Goal: Task Accomplishment & Management: Use online tool/utility

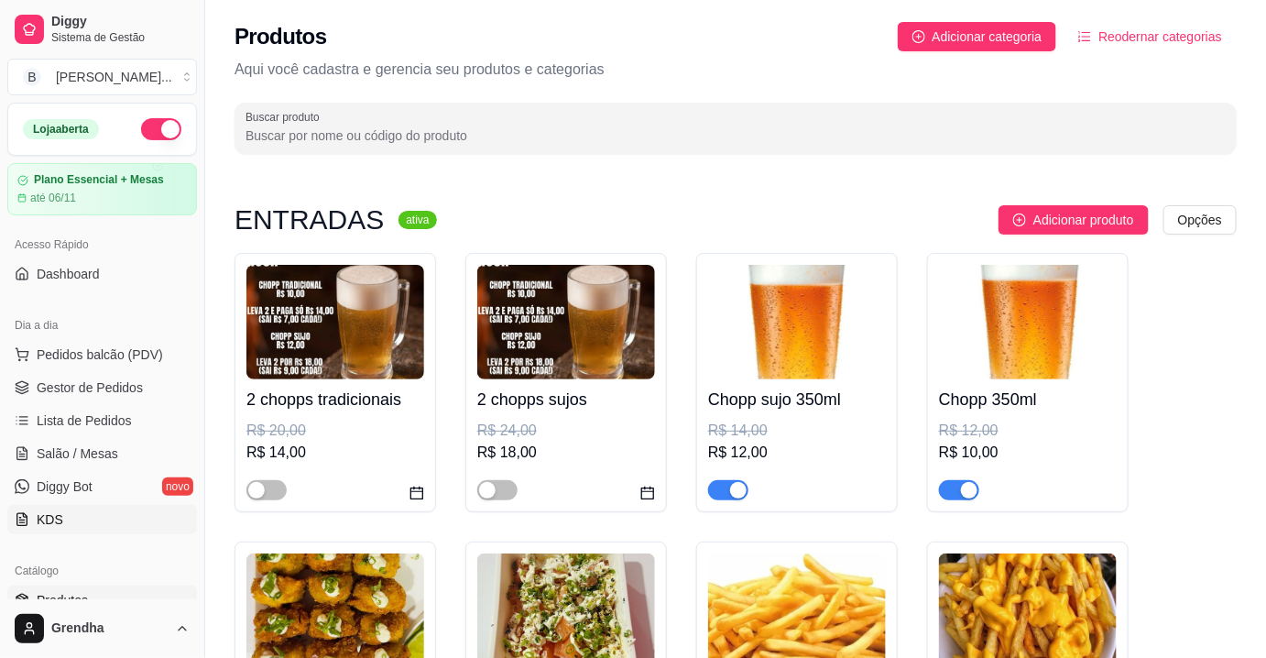
scroll to position [183, 0]
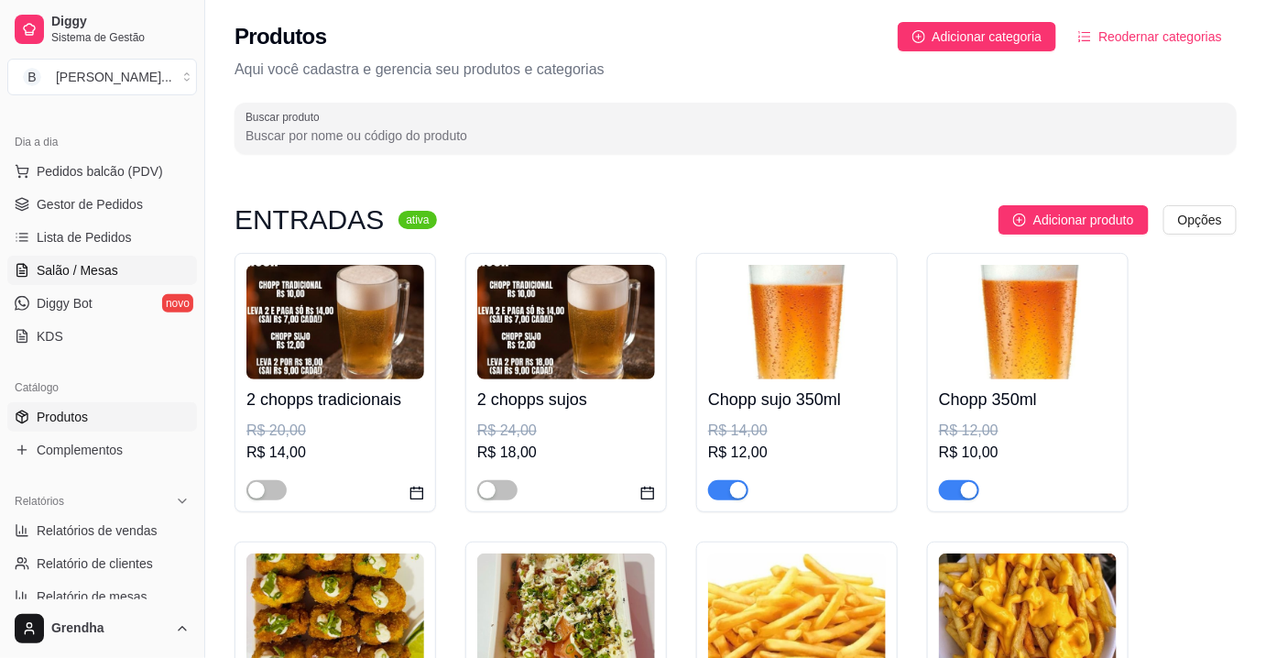
click at [45, 278] on span "Salão / Mesas" at bounding box center [78, 270] width 82 height 18
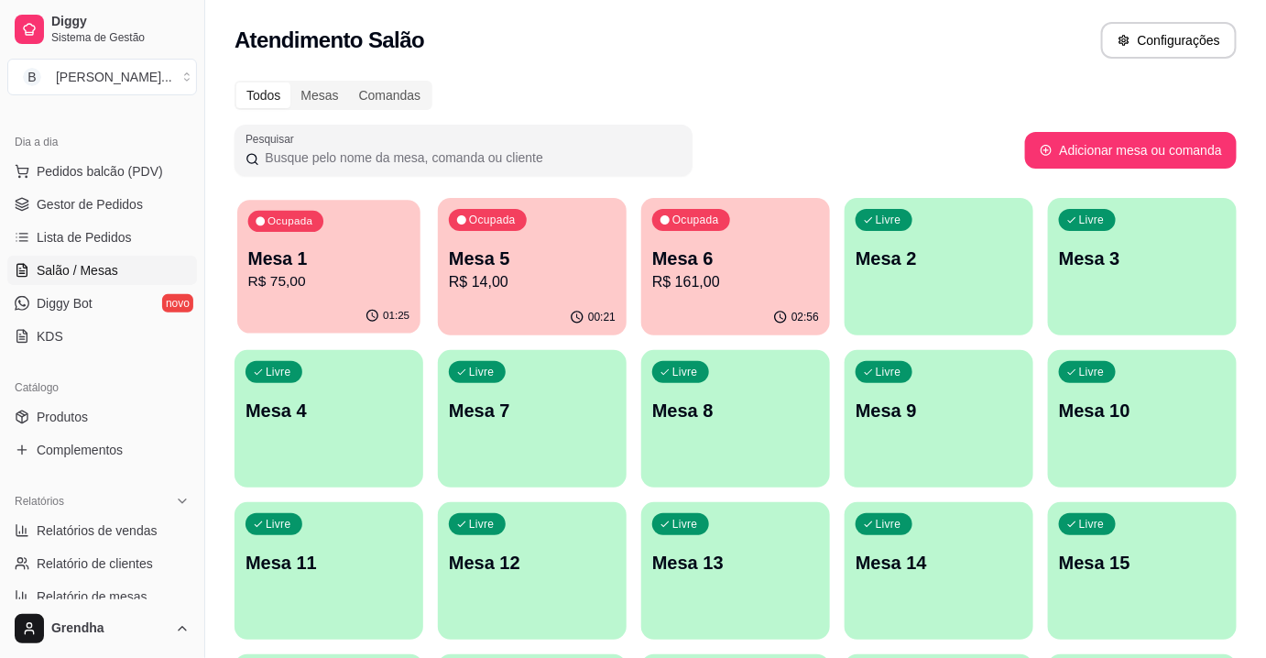
click at [349, 258] on p "Mesa 1" at bounding box center [329, 258] width 162 height 25
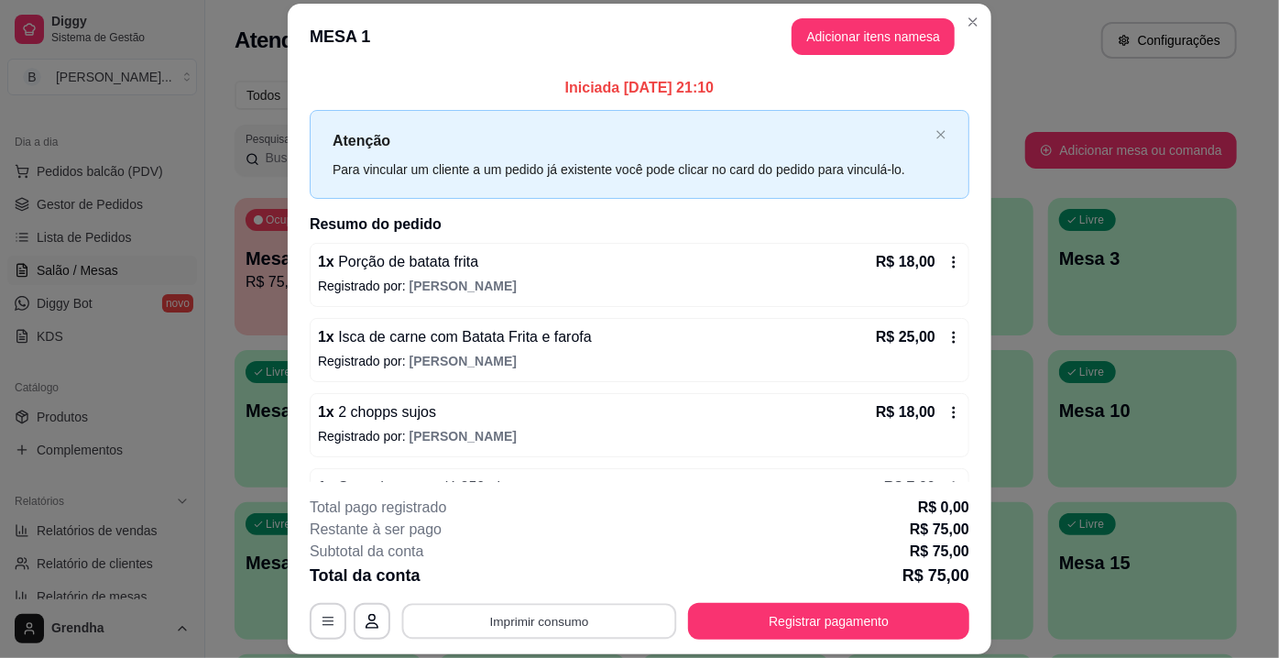
click at [596, 610] on button "Imprimir consumo" at bounding box center [539, 622] width 275 height 36
click at [1158, 150] on div "**********" at bounding box center [639, 329] width 1279 height 658
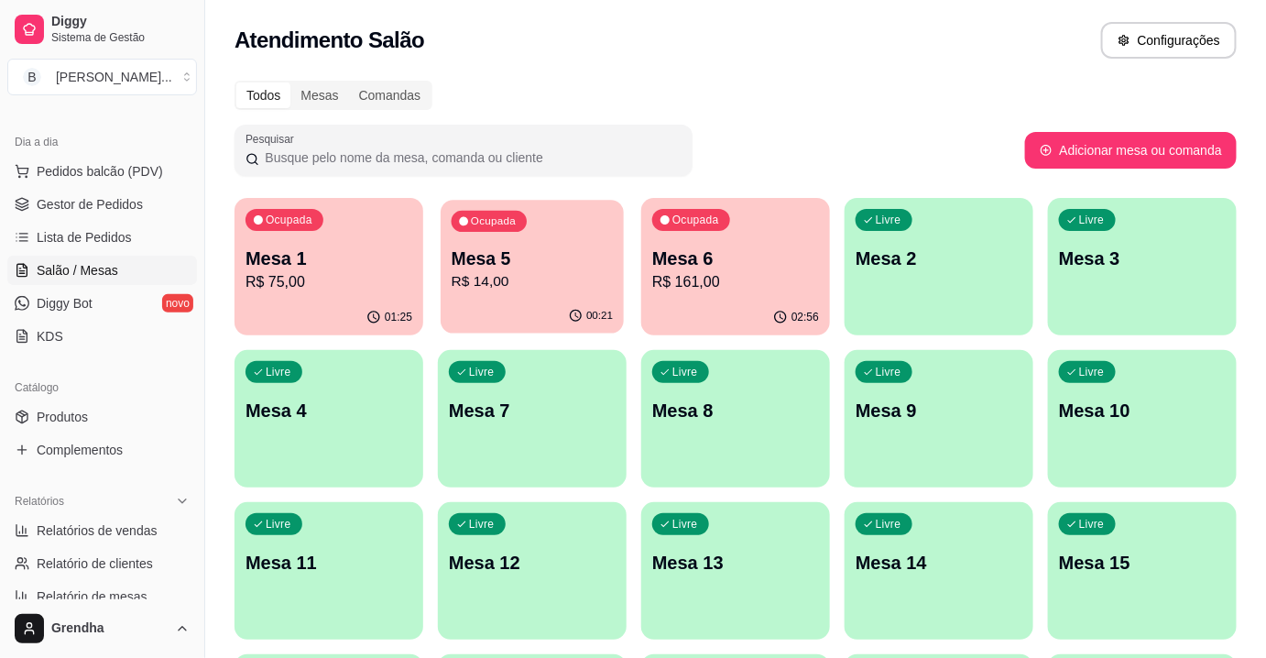
click at [588, 255] on p "Mesa 5" at bounding box center [533, 258] width 162 height 25
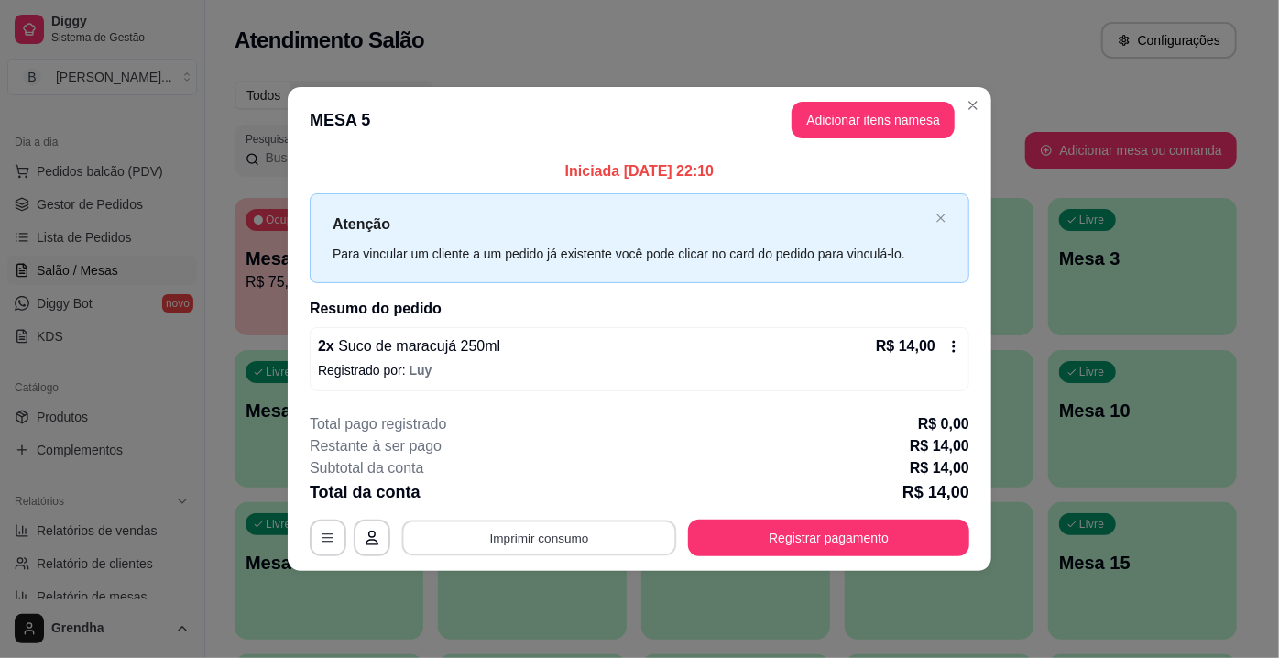
click at [587, 546] on button "Imprimir consumo" at bounding box center [539, 538] width 275 height 36
click at [557, 501] on button "IMPRESSORA" at bounding box center [545, 494] width 128 height 28
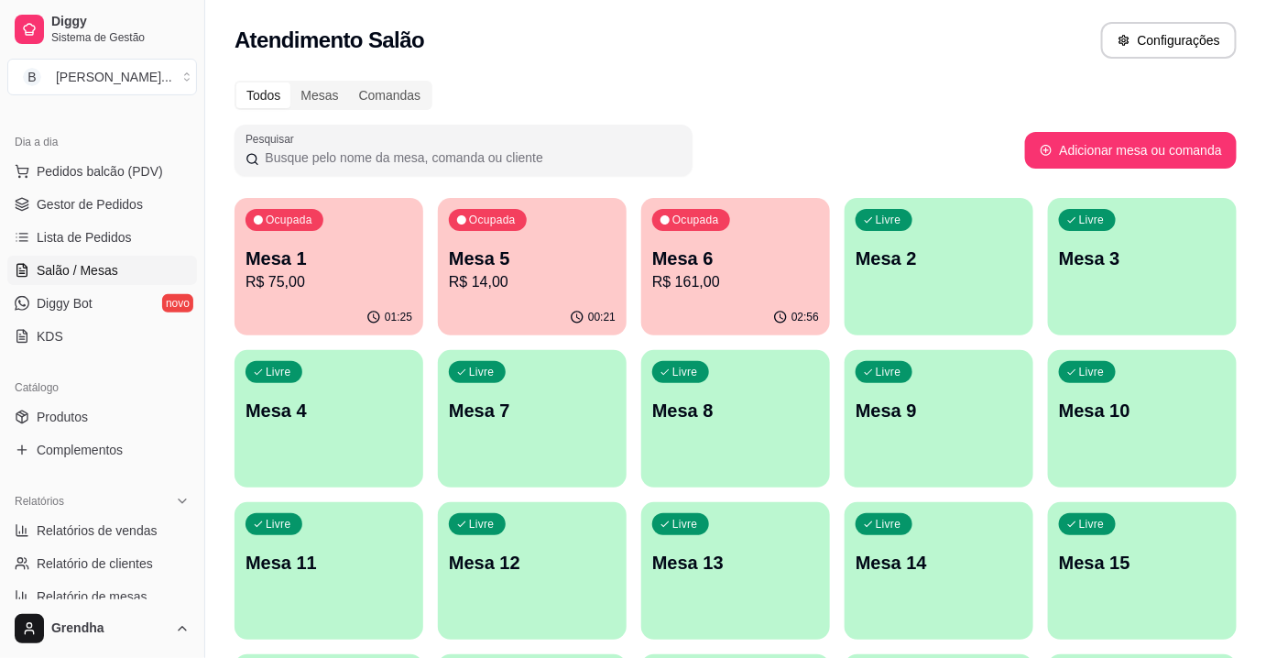
click at [650, 224] on div "Ocupada Mesa 1 R$ 75,00 01:25 Ocupada Mesa 5 R$ 14,00 00:21 Ocupada Mesa 6 R$ 1…" at bounding box center [736, 647] width 1002 height 898
click at [428, 225] on div "Ocupada Mesa 1 R$ 75,00 01:25 Ocupada Mesa 5 R$ 14,00 00:21 Ocupada Mesa 6 R$ 1…" at bounding box center [736, 647] width 1002 height 898
drag, startPoint x: 428, startPoint y: 225, endPoint x: 236, endPoint y: 103, distance: 227.5
click at [238, 111] on div "Todos Mesas Comandas Pesquisar Adicionar mesa ou comanda Ocupada Mesa 1 R$ 75,0…" at bounding box center [735, 594] width 1061 height 1048
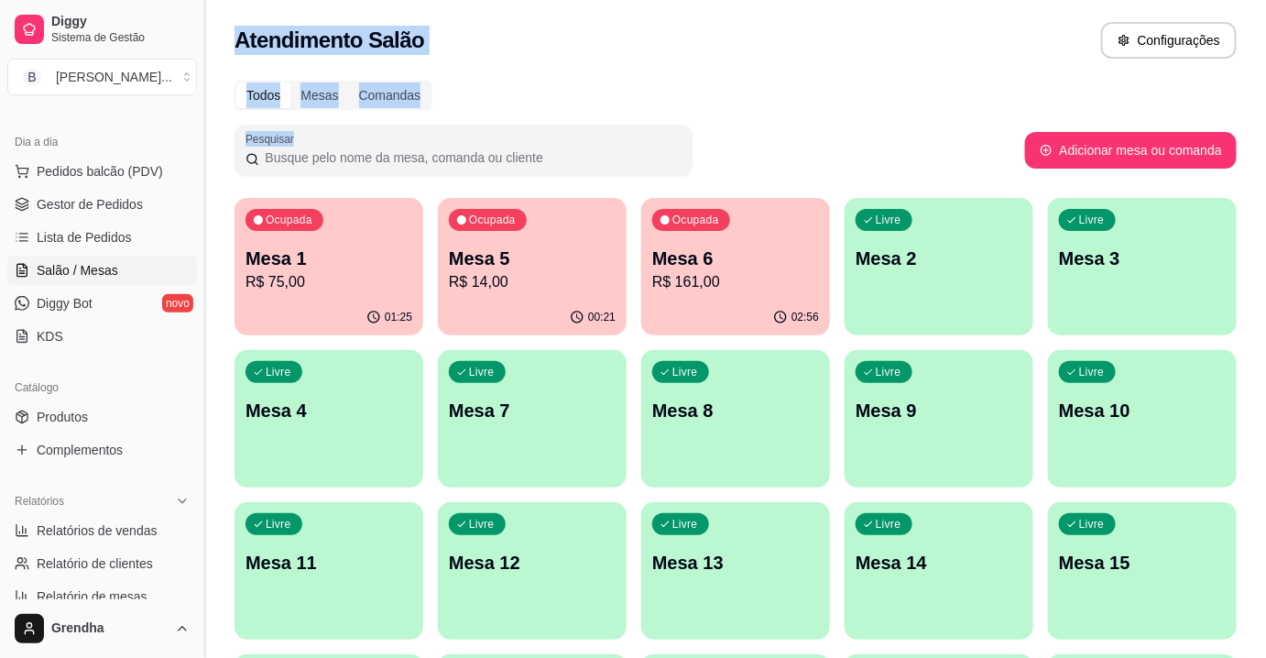
drag, startPoint x: 236, startPoint y: 103, endPoint x: 198, endPoint y: 111, distance: 39.4
click at [198, 111] on div "Diggy Sistema de Gestão B Bonsai Sushi ... Loja aberta Plano Essencial + Mesas …" at bounding box center [633, 585] width 1266 height 1170
